Goal: Task Accomplishment & Management: Use online tool/utility

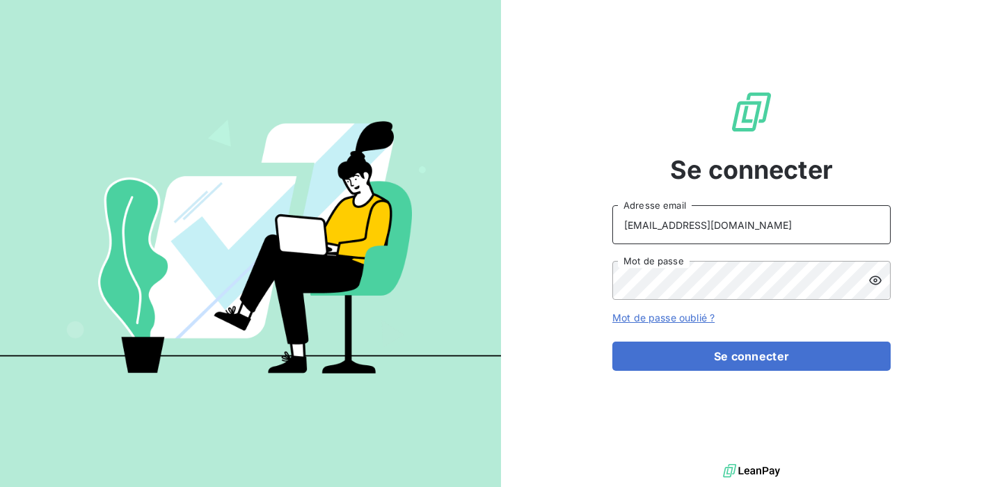
drag, startPoint x: 743, startPoint y: 228, endPoint x: 147, endPoint y: 196, distance: 596.7
click at [147, 196] on div "Se connecter aurore.wojtus@leanpay.fr Adresse email Mot de passe Mot de passe o…" at bounding box center [501, 243] width 1002 height 487
type input "admin@graitec"
click at [514, 279] on div "Se connecter admin@graitec Adresse email Mot de passe Mot de passe oublié ? Se …" at bounding box center [751, 230] width 501 height 461
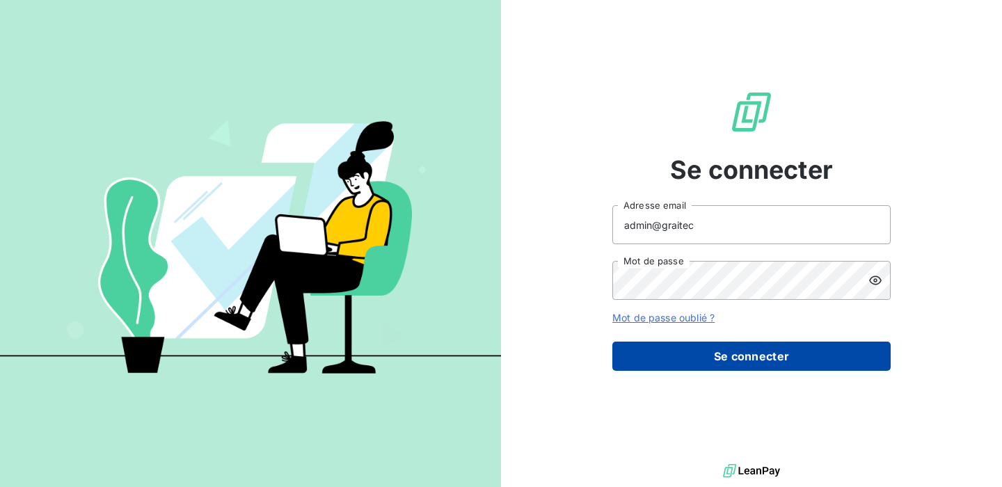
click at [675, 360] on button "Se connecter" at bounding box center [752, 356] width 278 height 29
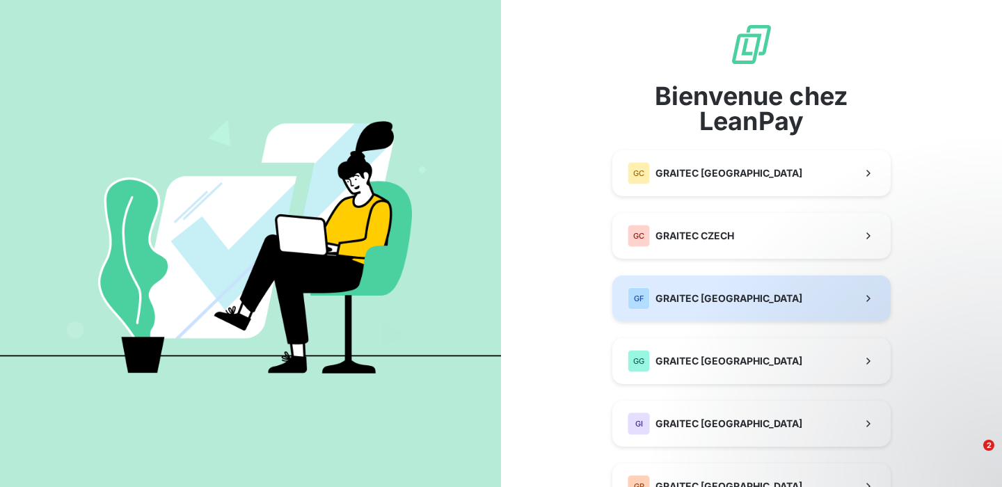
click at [724, 299] on span "GRAITEC FRANCE" at bounding box center [729, 299] width 147 height 14
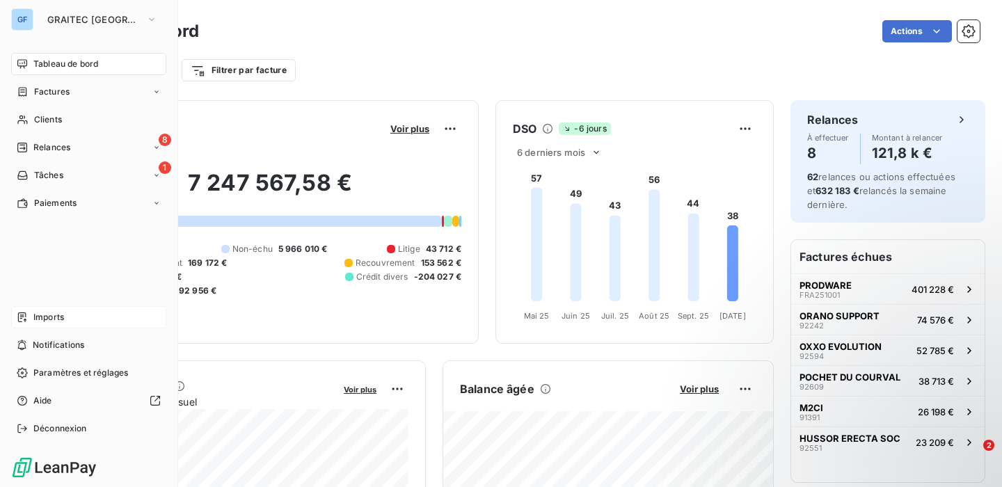
click at [38, 317] on span "Imports" at bounding box center [48, 317] width 31 height 13
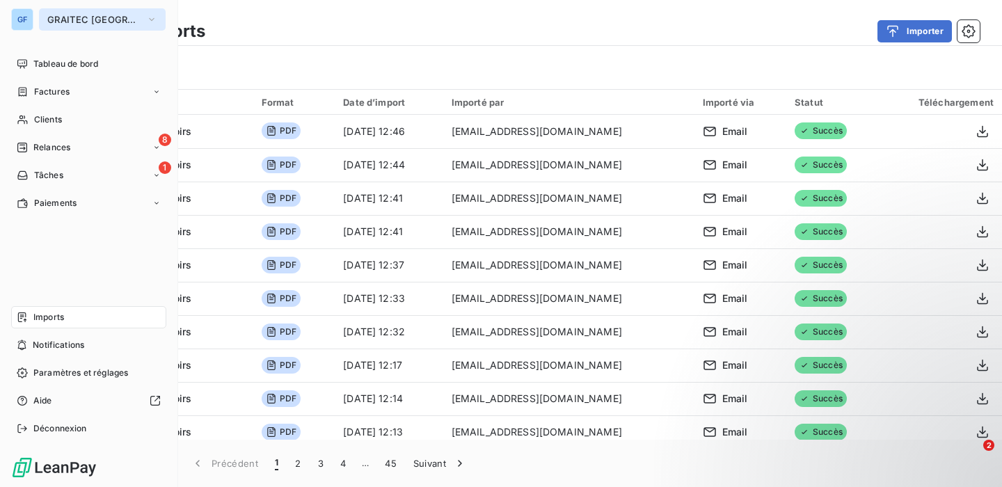
click at [67, 17] on span "GRAITEC FRANCE" at bounding box center [93, 19] width 93 height 11
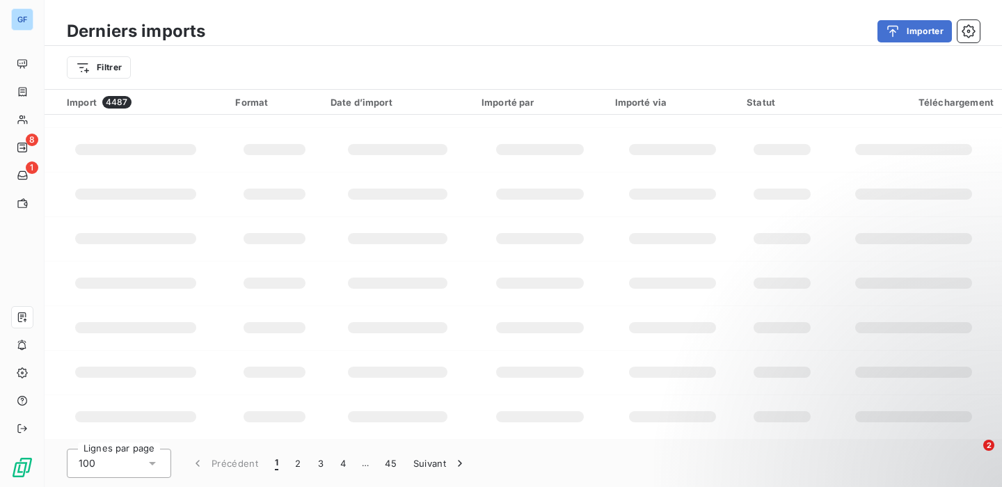
scroll to position [990, 0]
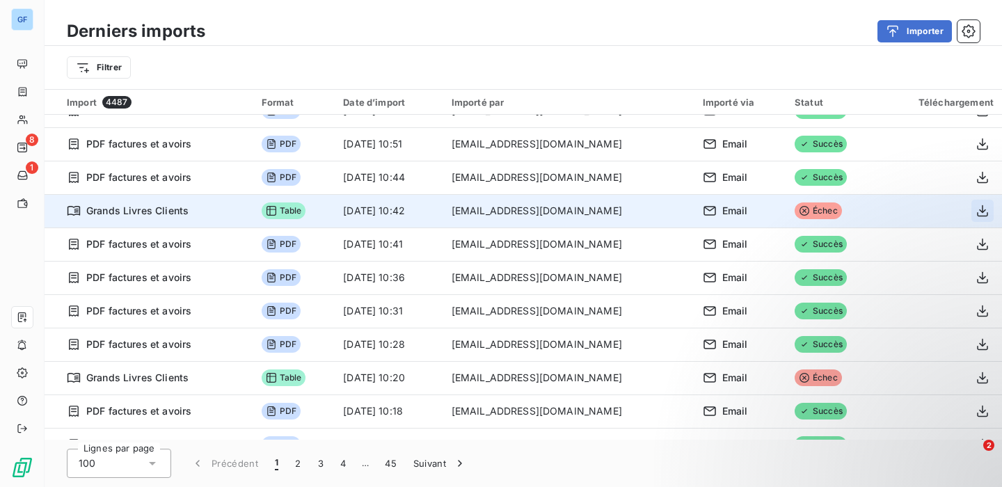
click at [985, 216] on button "button" at bounding box center [983, 211] width 22 height 22
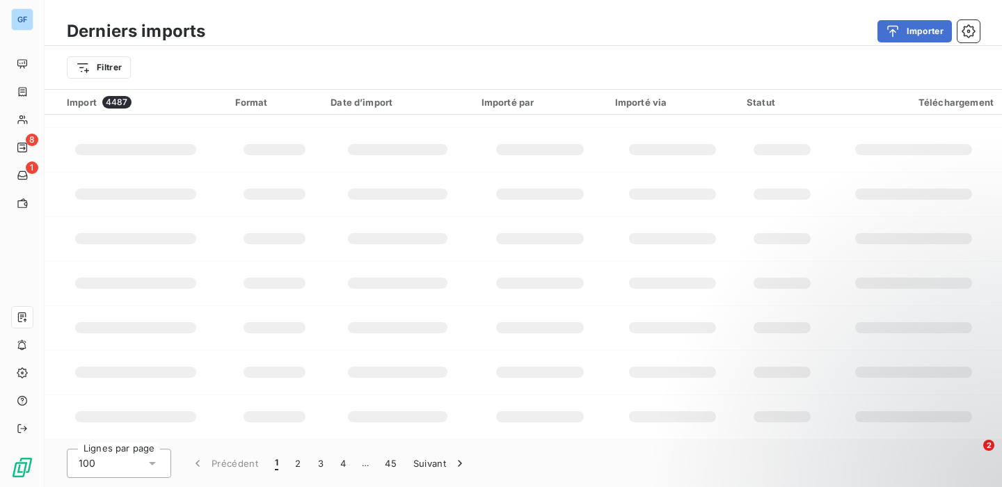
scroll to position [933, 0]
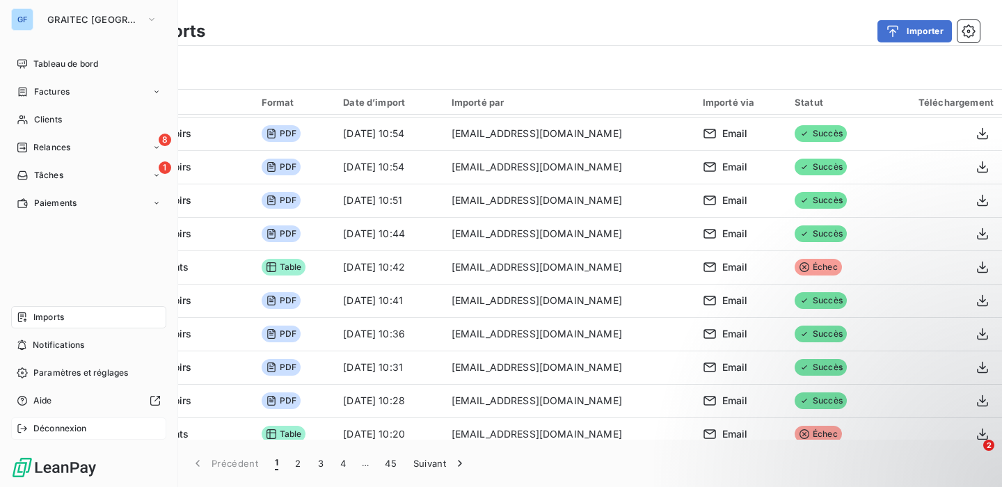
click at [42, 429] on span "Déconnexion" at bounding box center [60, 429] width 54 height 13
